Goal: Check status: Check status

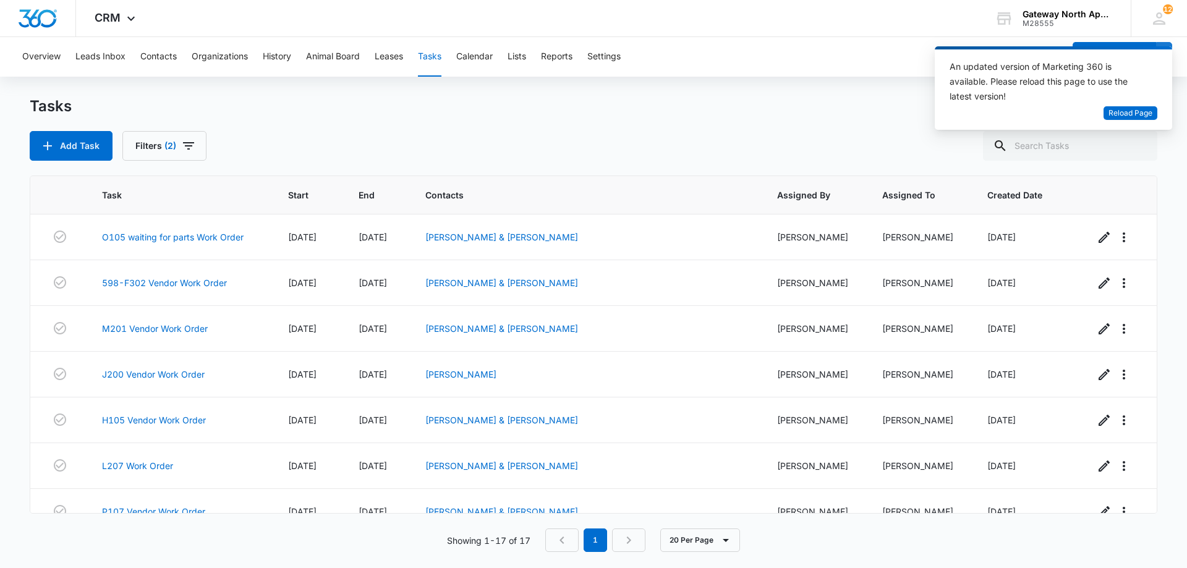
scroll to position [479, 0]
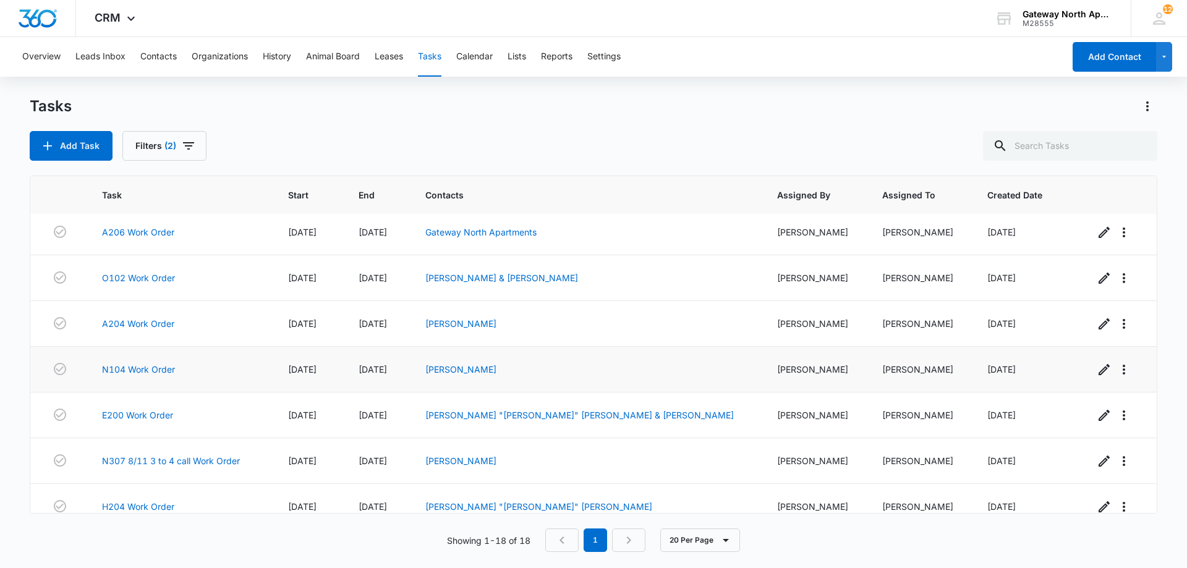
scroll to position [524, 0]
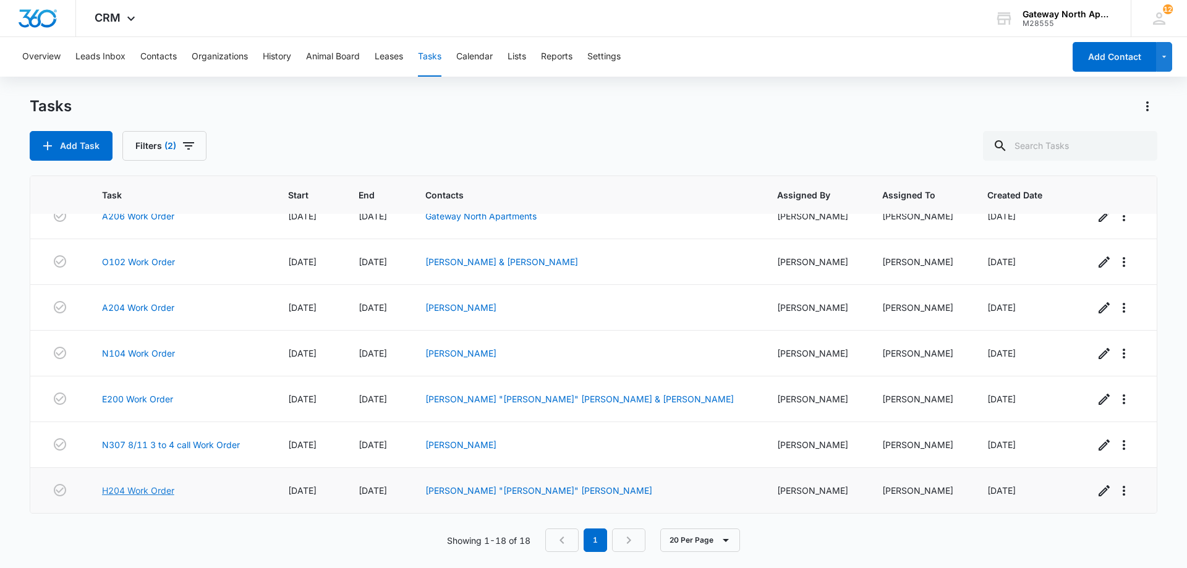
click at [127, 490] on link "H204 Work Order" at bounding box center [138, 490] width 72 height 13
